Goal: Information Seeking & Learning: Learn about a topic

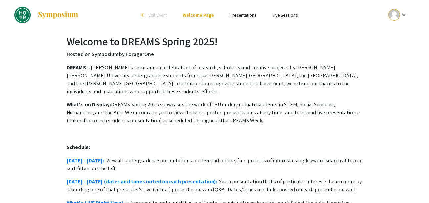
click at [251, 14] on link "Presentations" at bounding box center [243, 15] width 27 height 6
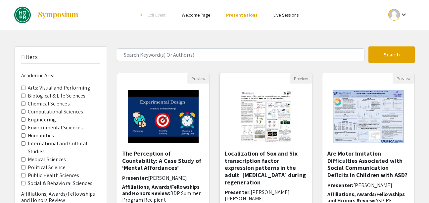
click at [264, 113] on img at bounding box center [266, 117] width 82 height 66
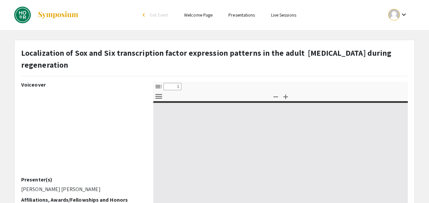
select select "custom"
type input "0"
select select "custom"
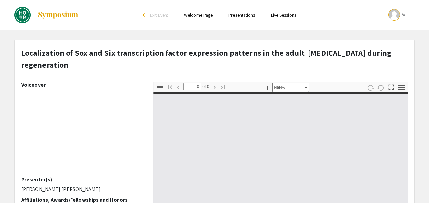
type input "1"
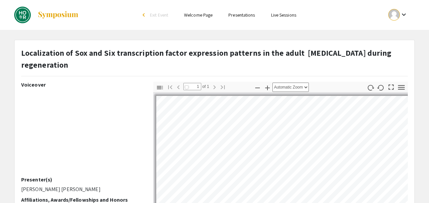
select select "auto"
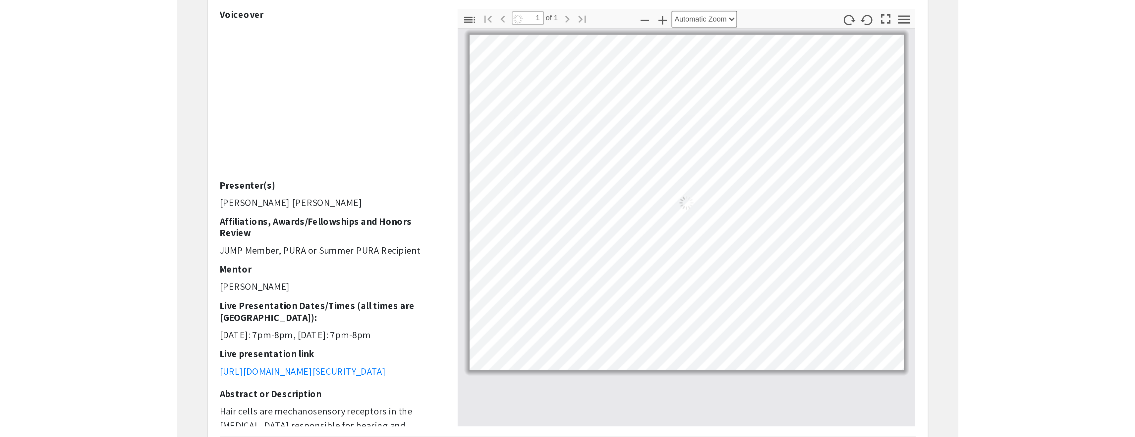
scroll to position [26, 0]
